Goal: Book appointment/travel/reservation

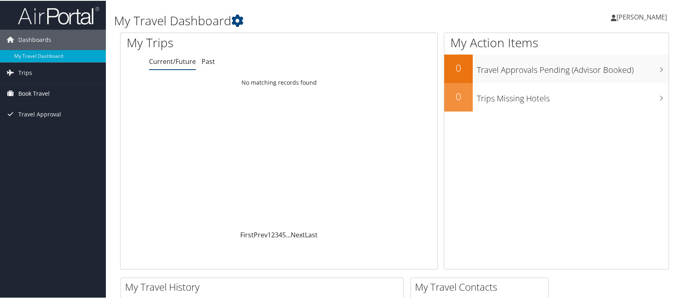
click at [41, 92] on span "Book Travel" at bounding box center [33, 93] width 31 height 20
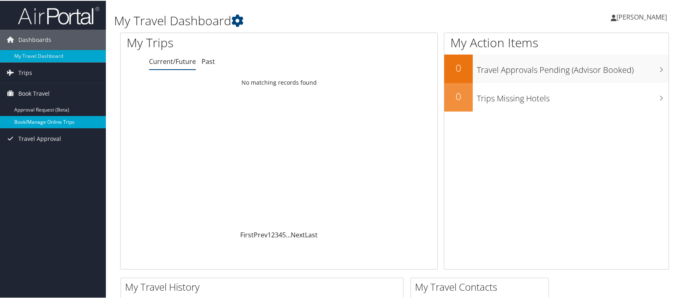
click at [45, 122] on link "Book/Manage Online Trips" at bounding box center [53, 121] width 106 height 12
